Goal: Information Seeking & Learning: Learn about a topic

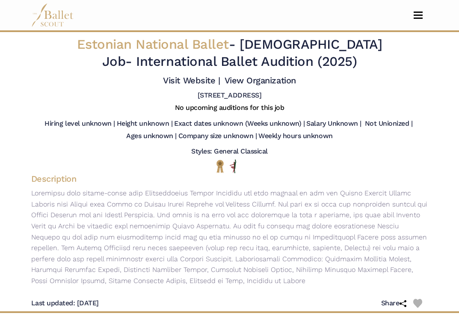
click at [241, 65] on h2 "Estonian National Ballet - Full Time Job - International Ballet Audition (2025)" at bounding box center [229, 53] width 329 height 34
click at [60, 16] on img at bounding box center [52, 15] width 43 height 24
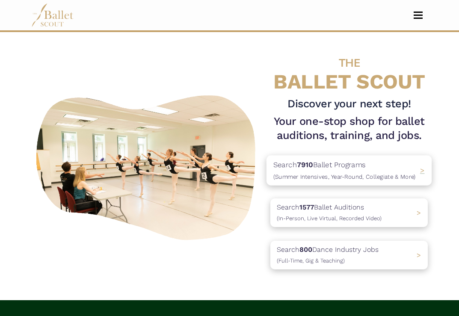
click at [369, 172] on p "Search 7910 Ballet Programs (Summer Intensives, Year-Round, Collegiate & More)" at bounding box center [345, 170] width 143 height 23
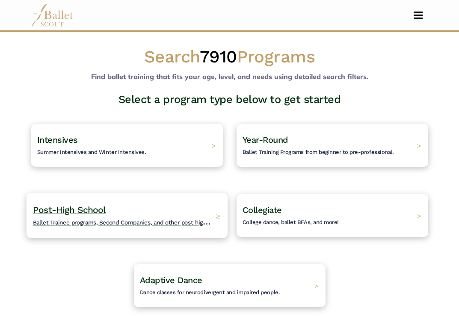
click at [192, 215] on h4 "Post-High School Ballet Trainee programs, Second Companies, and other post high…" at bounding box center [122, 216] width 179 height 24
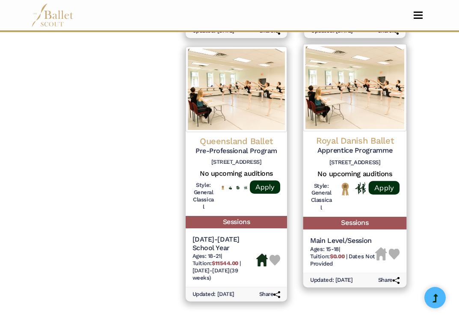
scroll to position [1232, 0]
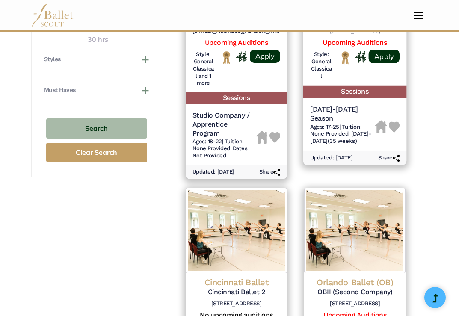
scroll to position [588, 0]
